Goal: Find specific page/section: Find specific page/section

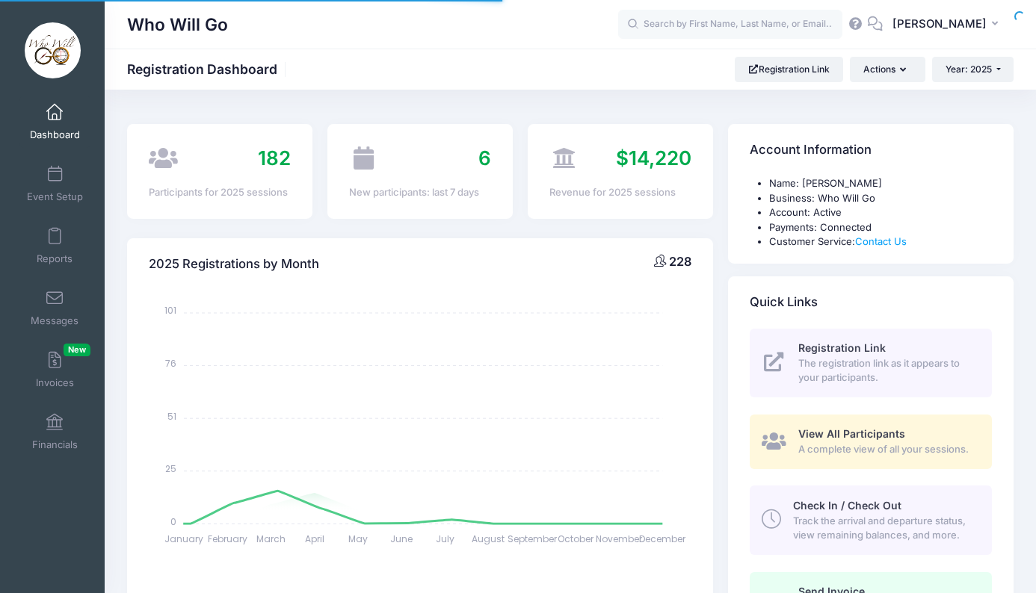
select select
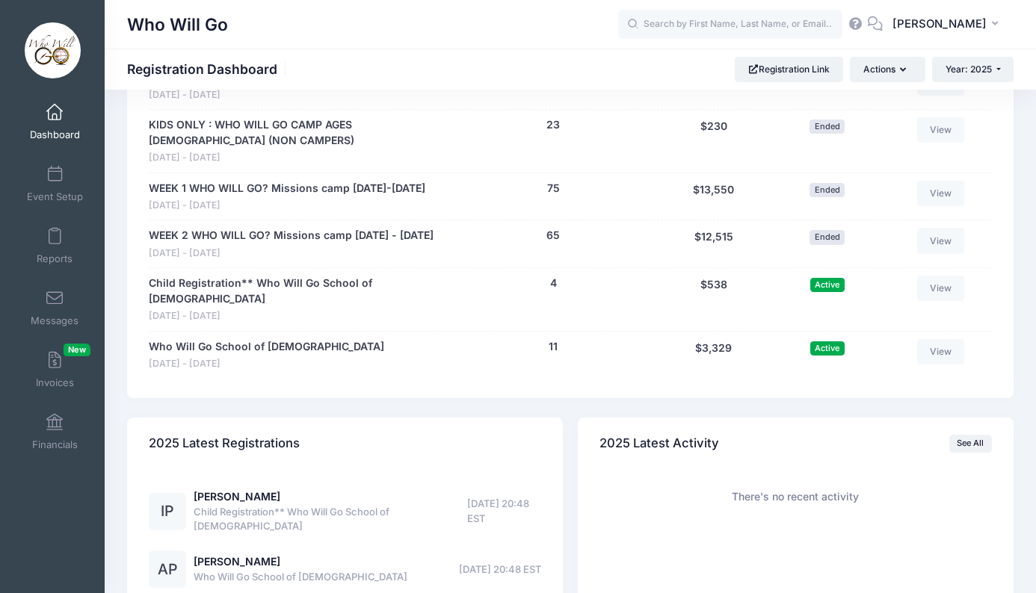
scroll to position [829, 0]
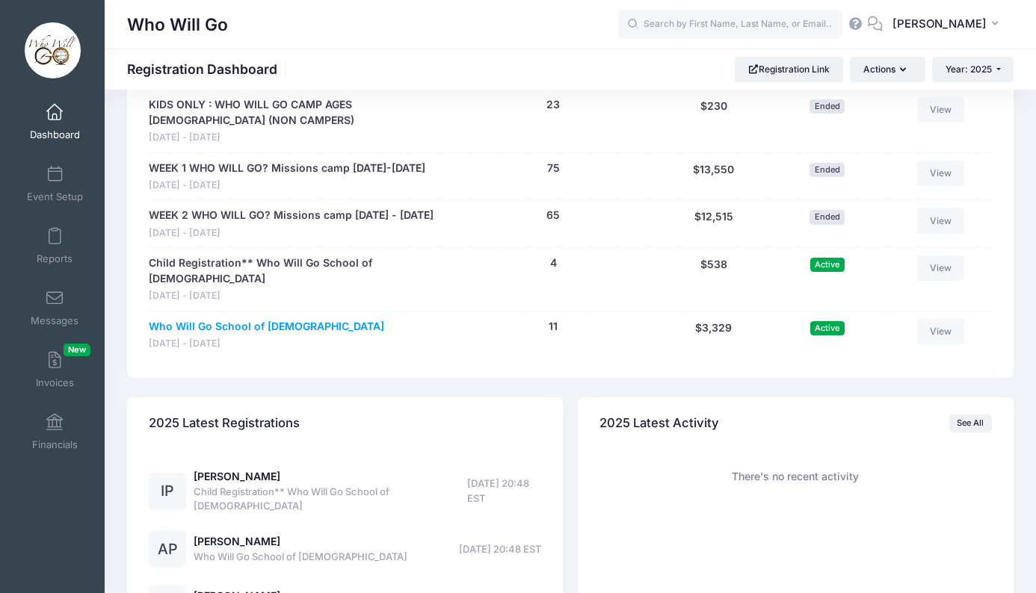
click at [282, 332] on link "Who Will Go School of [DEMOGRAPHIC_DATA]" at bounding box center [266, 327] width 235 height 16
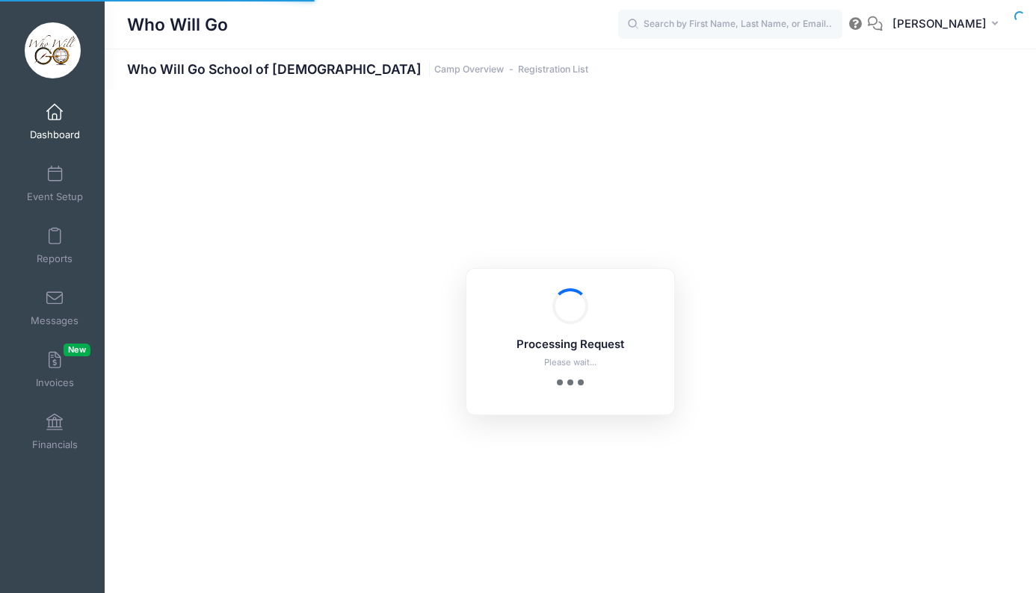
select select "10"
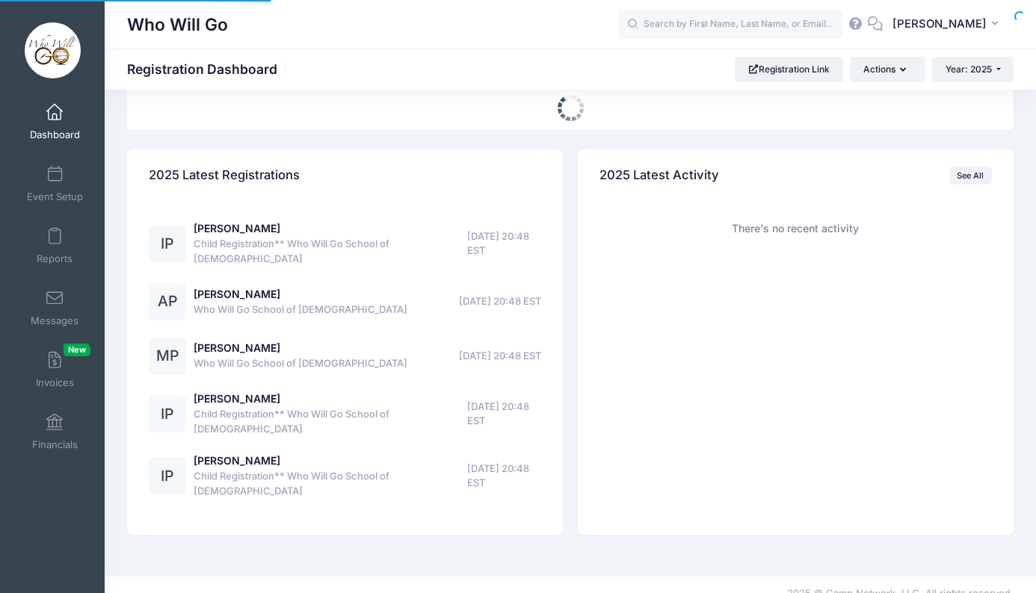
scroll to position [681, 0]
select select
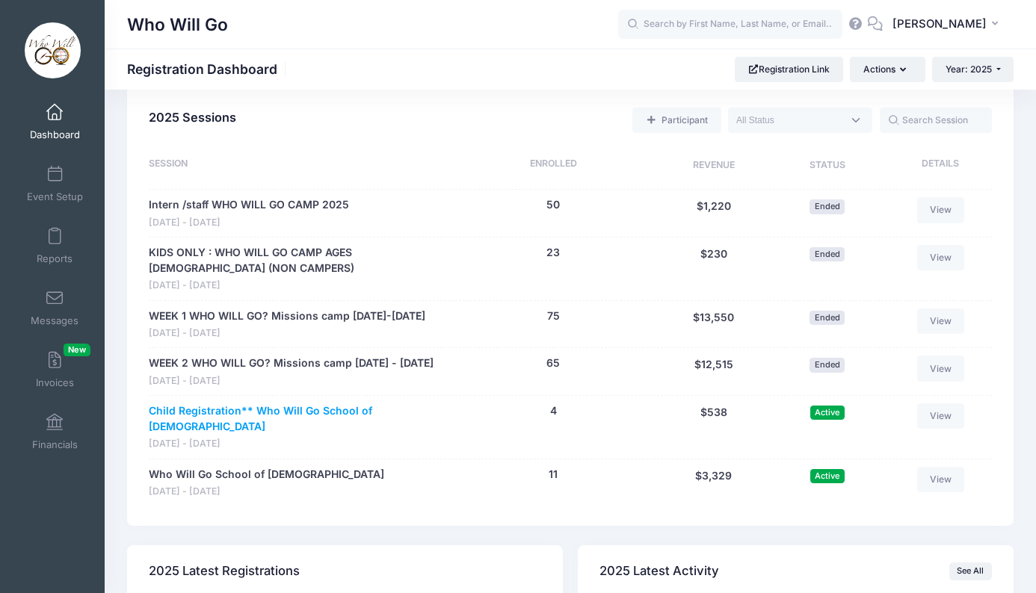
click at [303, 427] on link "Child Registration** Who Will Go School of [DEMOGRAPHIC_DATA]" at bounding box center [297, 418] width 296 height 31
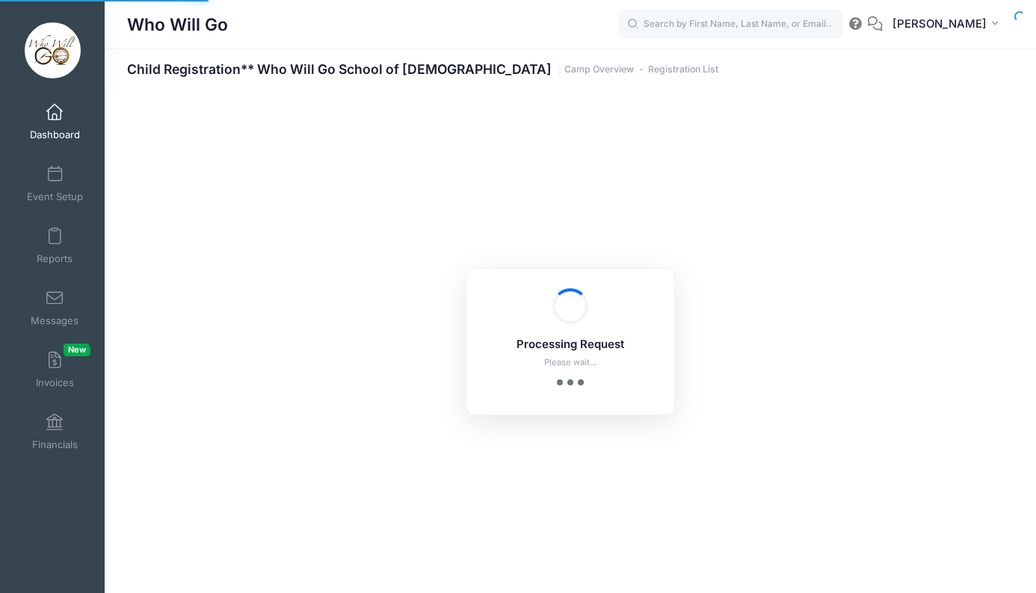
select select "10"
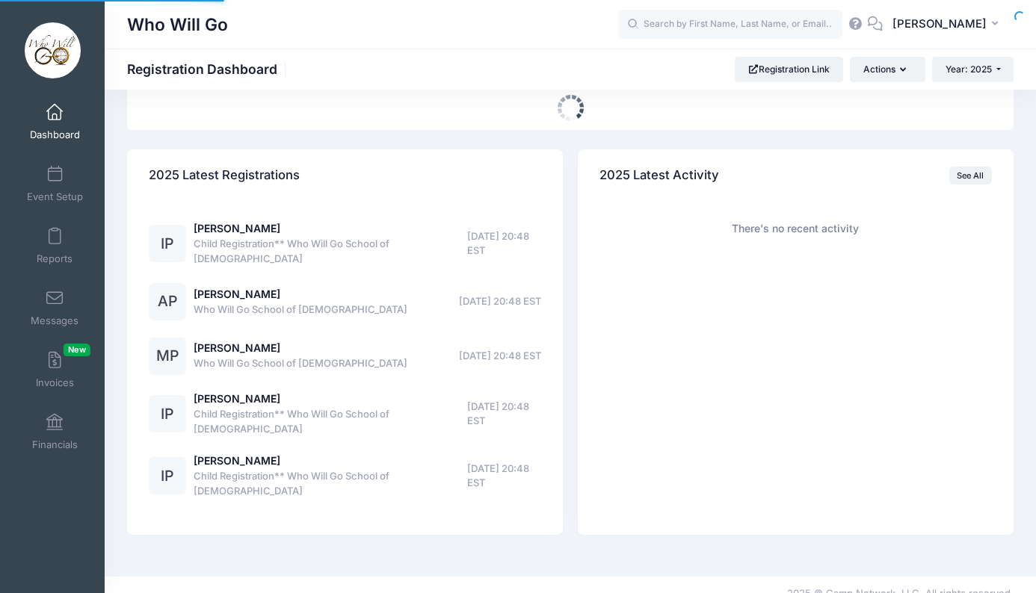
select select
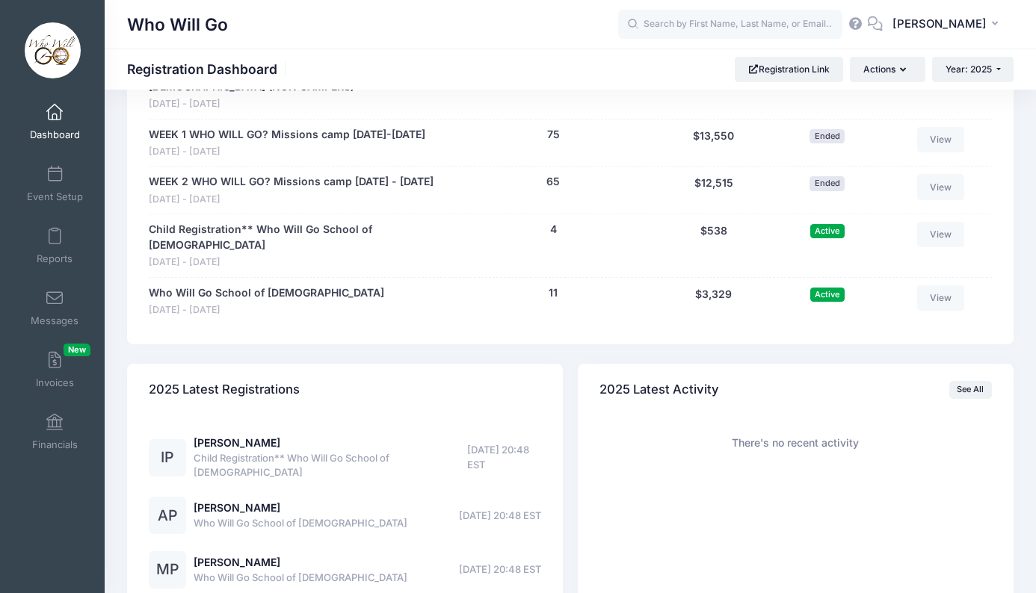
scroll to position [850, 0]
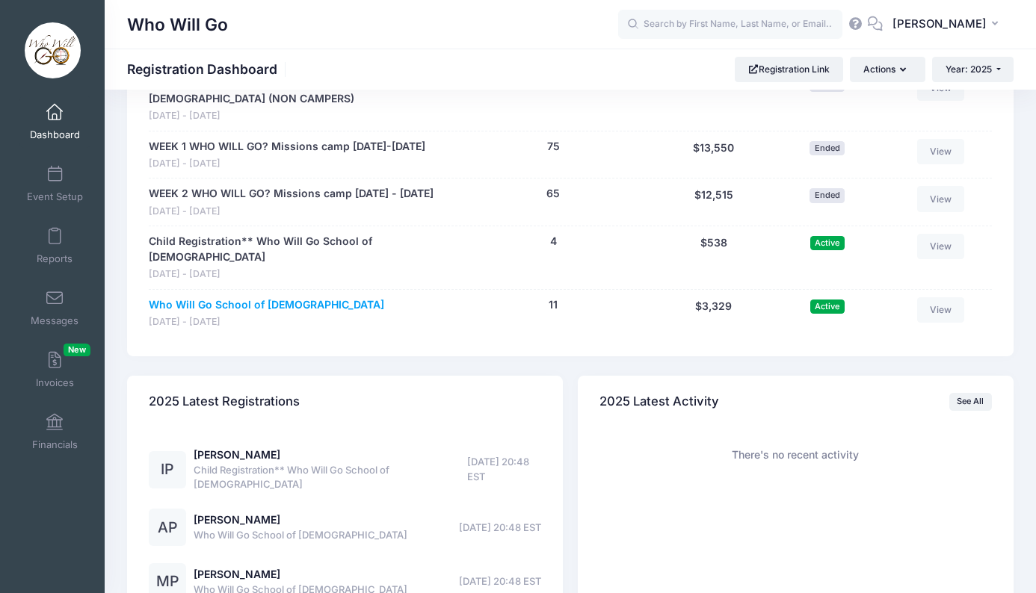
click at [229, 303] on link "Who Will Go School of [DEMOGRAPHIC_DATA]" at bounding box center [266, 305] width 235 height 16
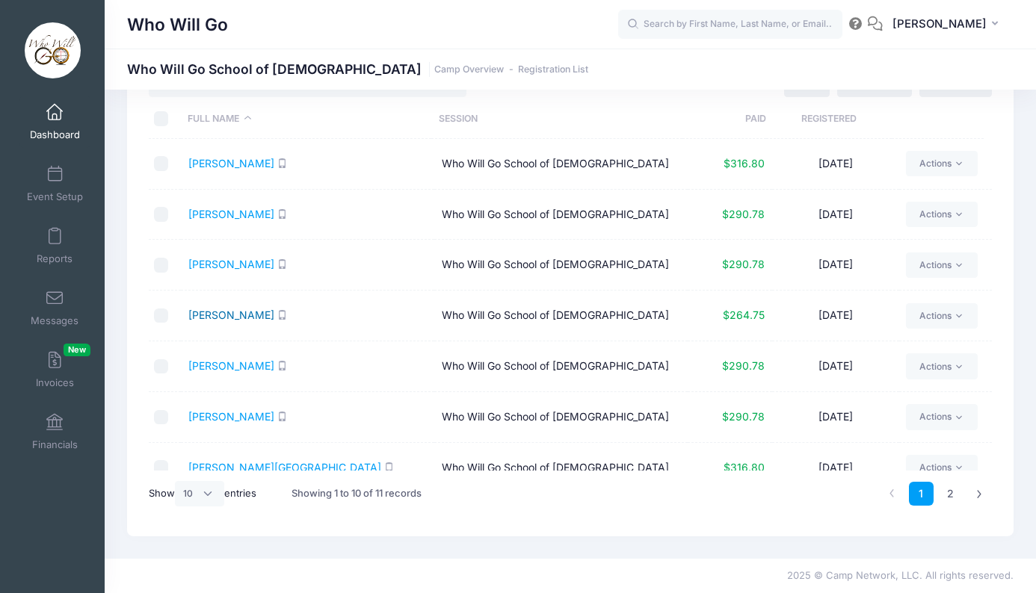
click at [259, 318] on link "[PERSON_NAME]" at bounding box center [231, 315] width 86 height 13
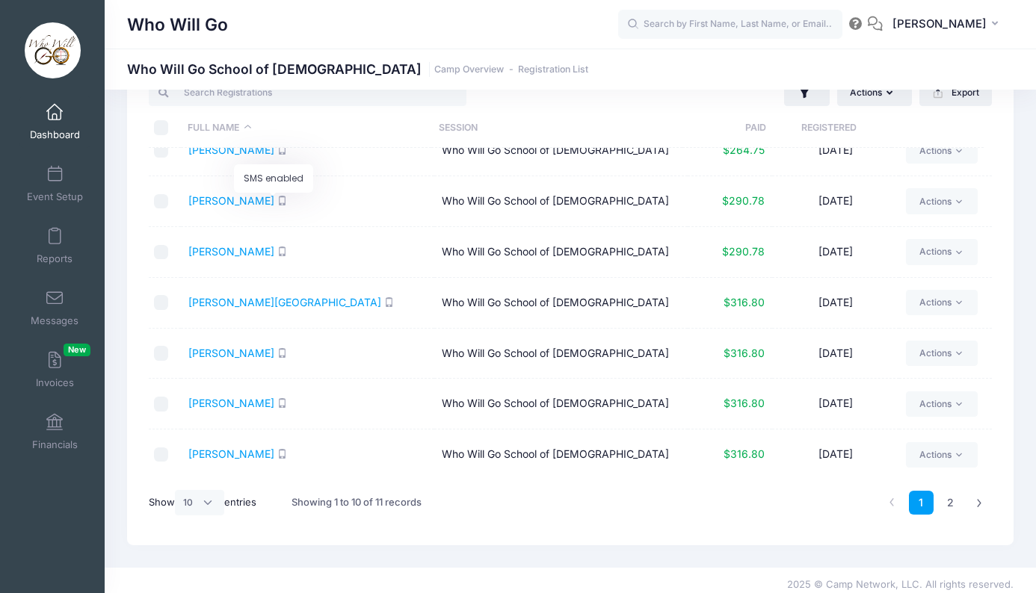
scroll to position [55, 0]
select select "-1"
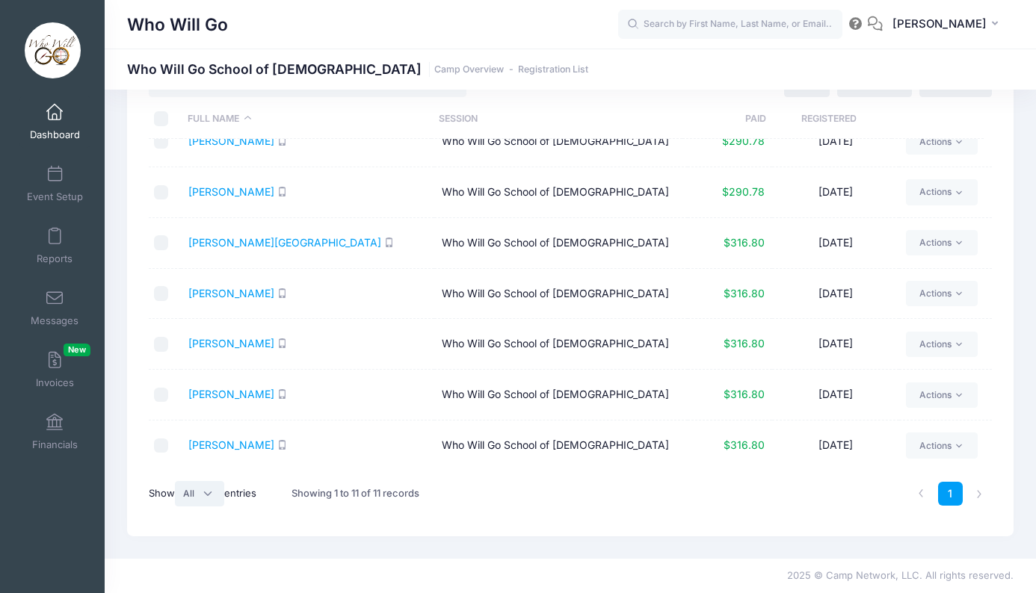
scroll to position [63, 0]
click at [388, 126] on th "Full Name" at bounding box center [306, 119] width 251 height 40
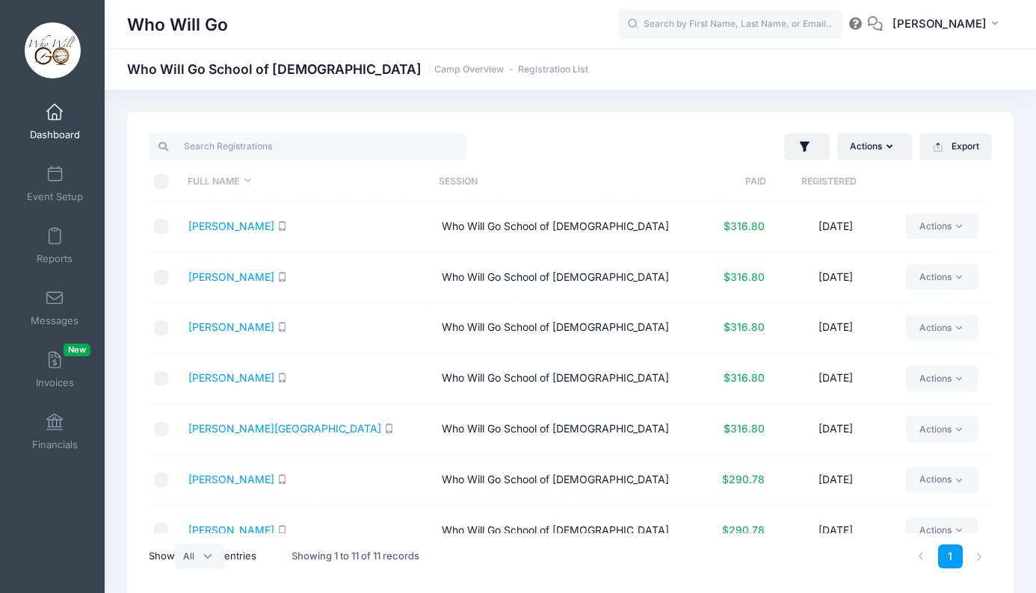
scroll to position [0, 0]
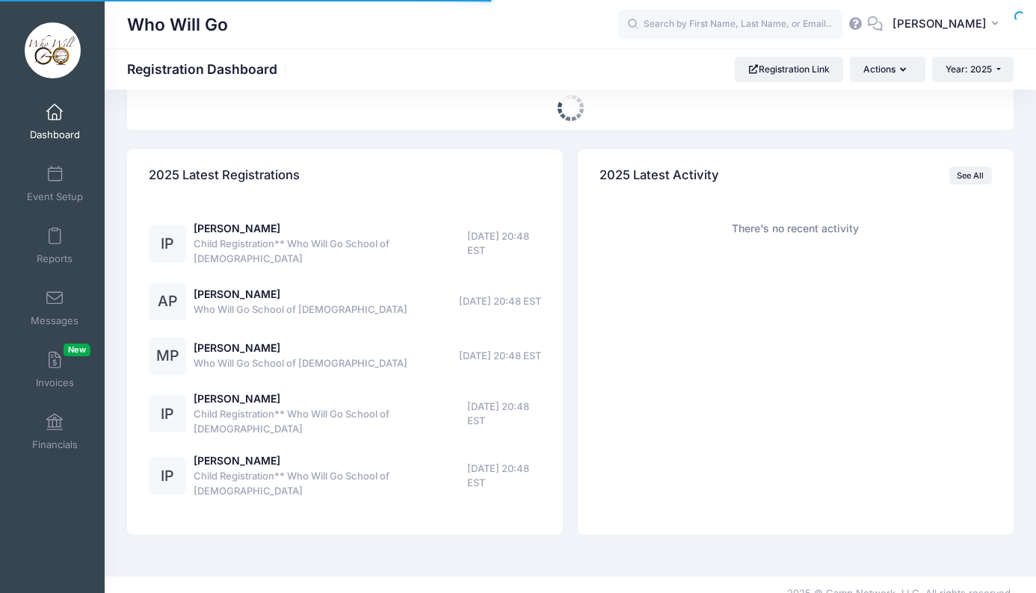
select select
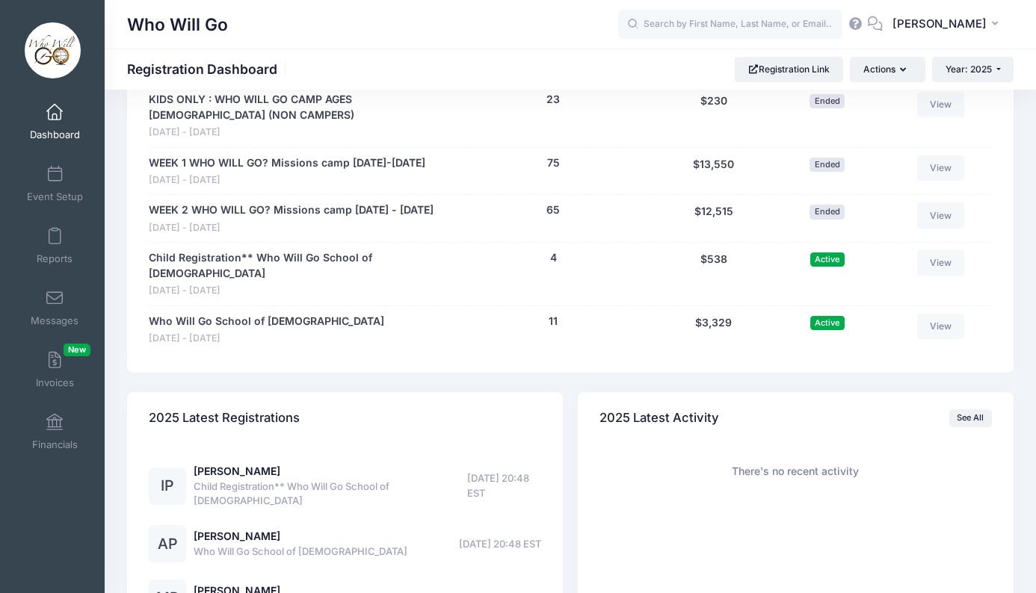
scroll to position [835, 0]
click at [247, 324] on link "Who Will Go School of [DEMOGRAPHIC_DATA]" at bounding box center [266, 320] width 235 height 16
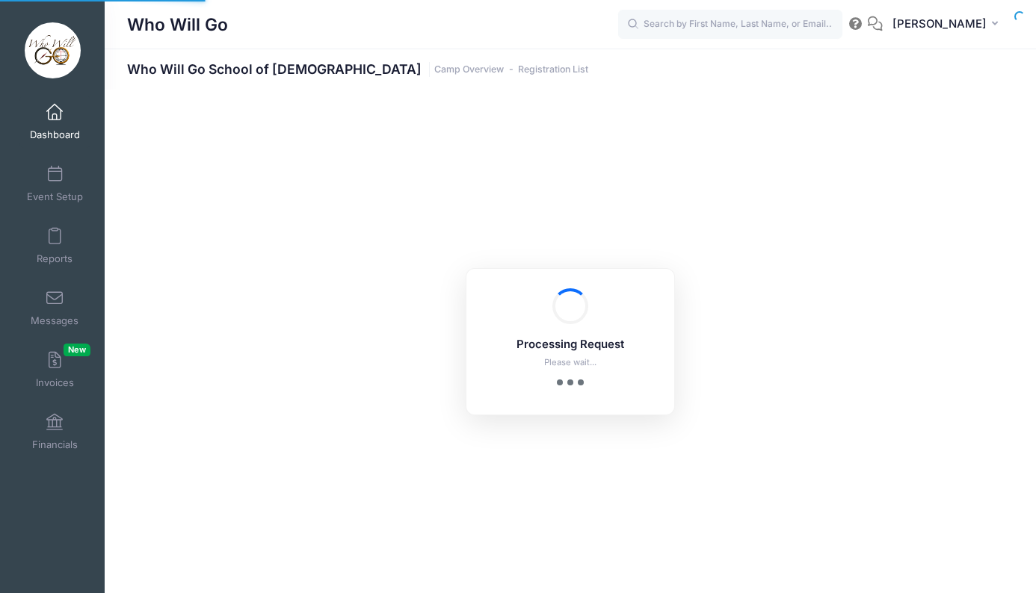
select select "10"
